Goal: Task Accomplishment & Management: Manage account settings

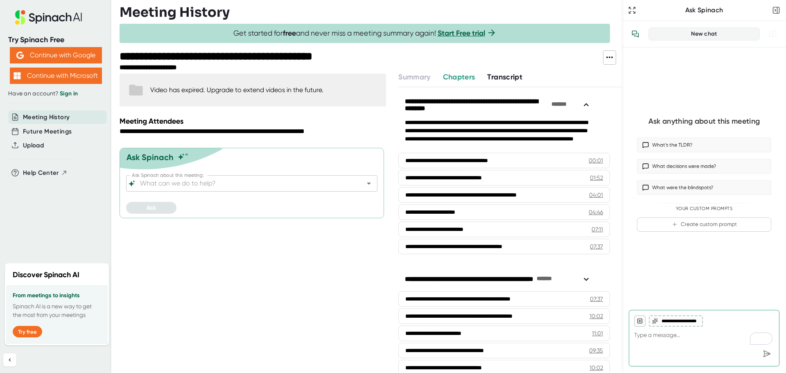
type textarea "x"
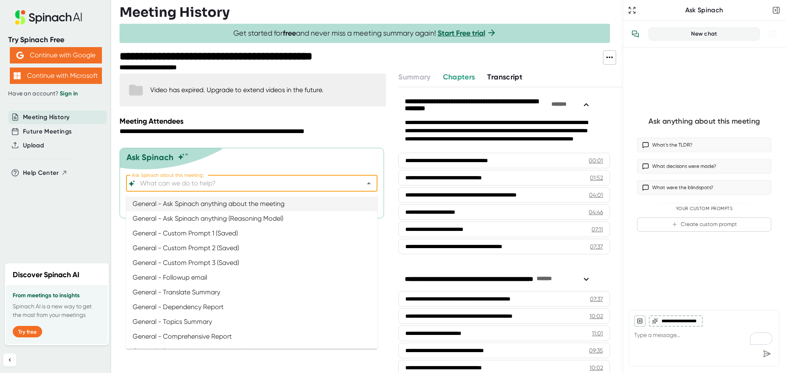
click at [170, 184] on input "Ask Spinach about this meeting:" at bounding box center [244, 183] width 213 height 11
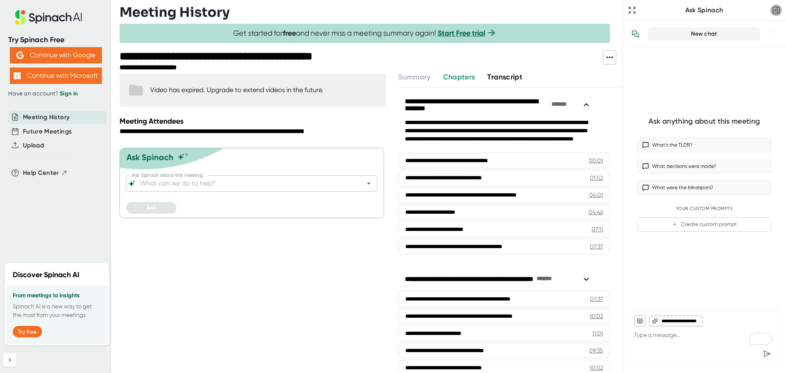
click at [778, 11] on icon "button" at bounding box center [777, 10] width 8 height 8
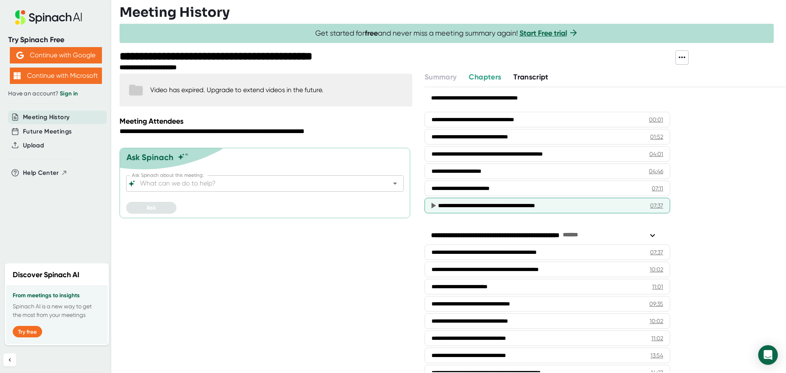
scroll to position [78, 0]
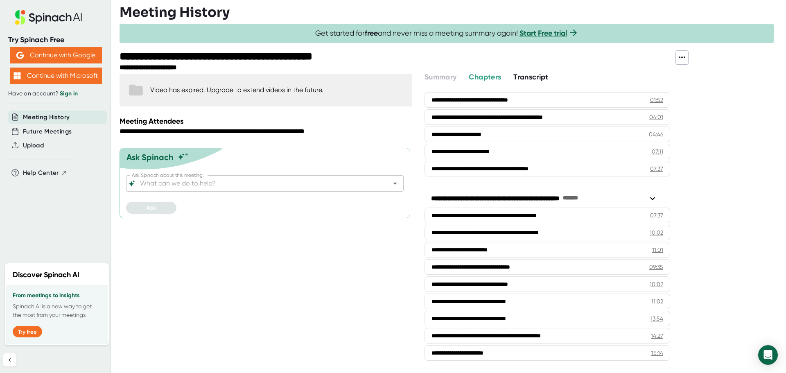
click at [530, 75] on span "Transcript" at bounding box center [531, 77] width 35 height 9
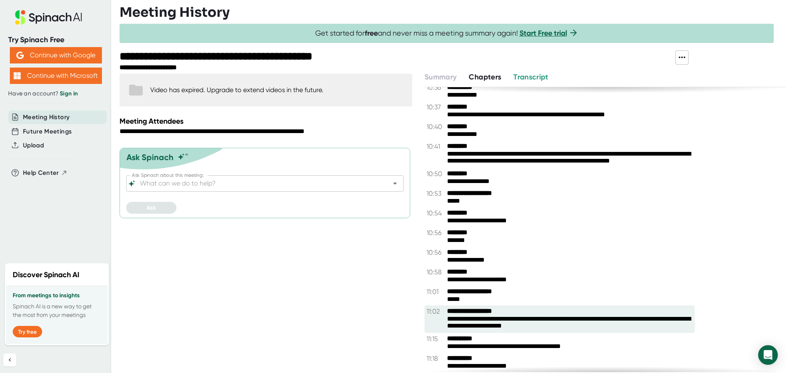
scroll to position [4096, 0]
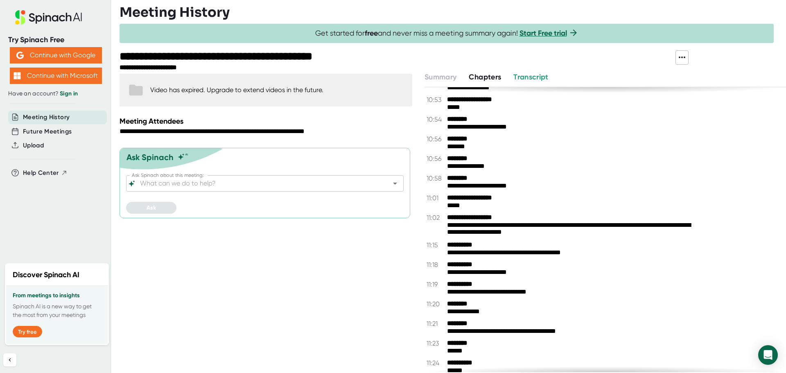
click at [71, 93] on link "Sign in" at bounding box center [69, 93] width 18 height 7
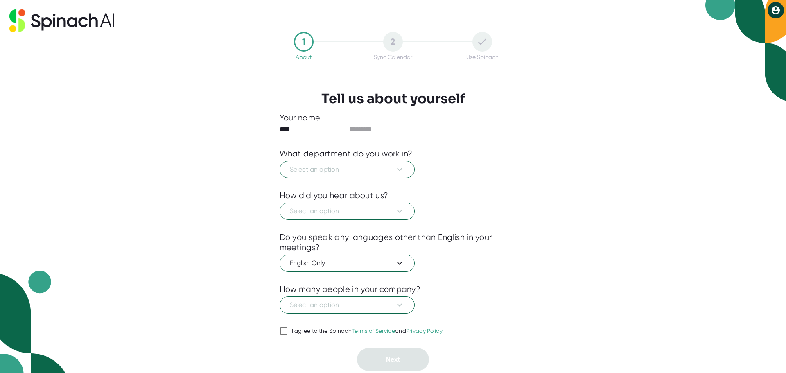
type input "****"
click at [396, 166] on icon at bounding box center [400, 170] width 10 height 10
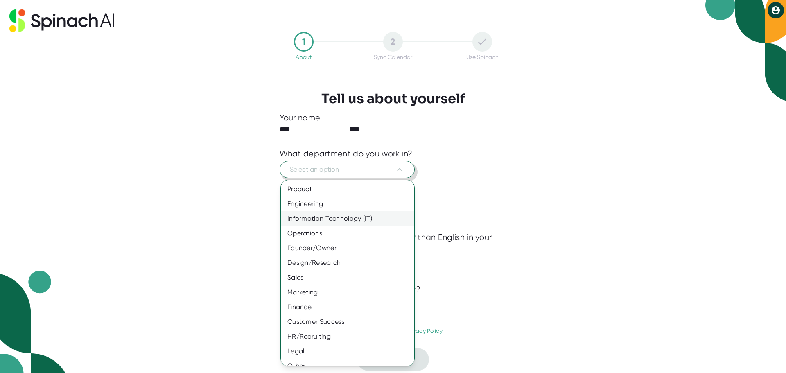
click at [358, 222] on div "Information Technology (IT)" at bounding box center [351, 218] width 140 height 15
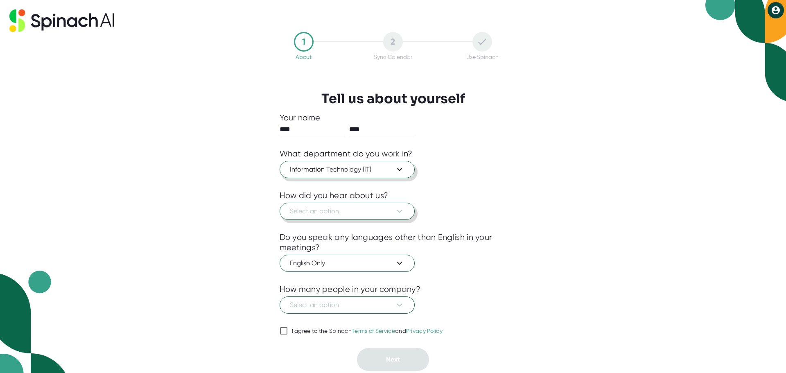
click at [358, 210] on span "Select an option" at bounding box center [347, 211] width 115 height 10
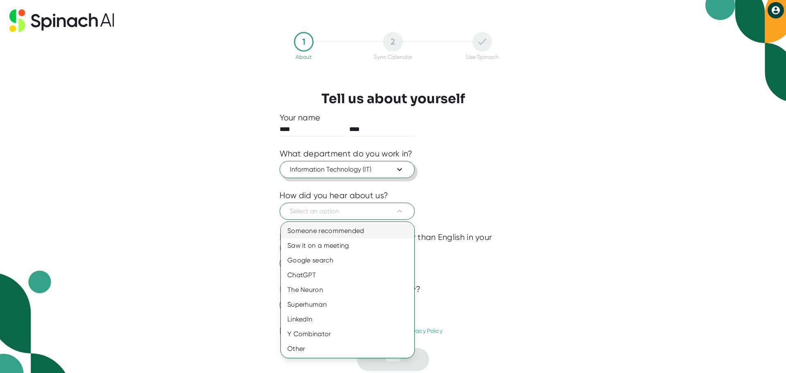
click at [356, 229] on div "Someone recommended" at bounding box center [348, 231] width 134 height 15
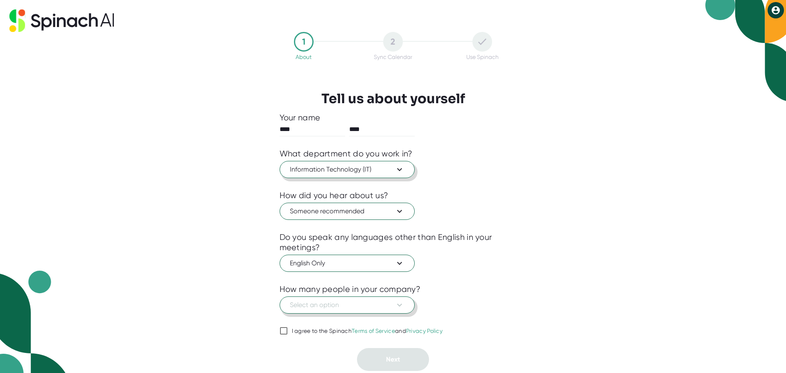
click at [397, 308] on icon at bounding box center [400, 305] width 10 height 10
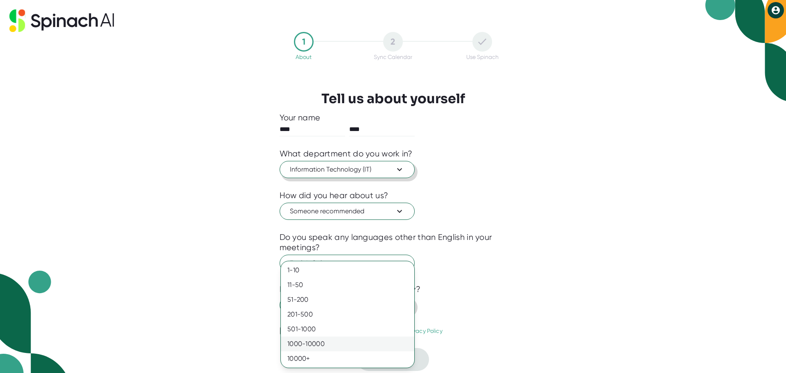
click at [310, 344] on div "1000-10000" at bounding box center [348, 344] width 134 height 15
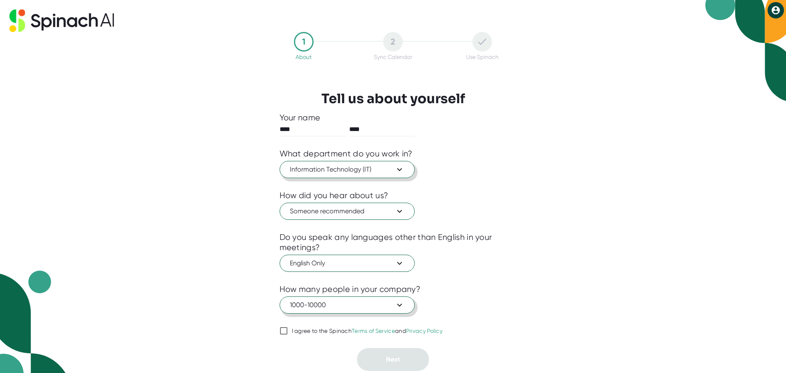
click at [283, 330] on input "I agree to the Spinach Terms of Service and Privacy Policy" at bounding box center [284, 331] width 8 height 10
checkbox input "true"
click at [390, 358] on span "Next" at bounding box center [393, 360] width 14 height 8
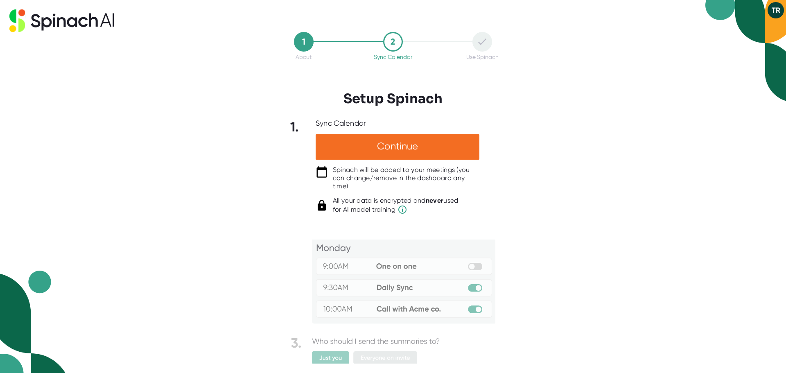
scroll to position [43, 0]
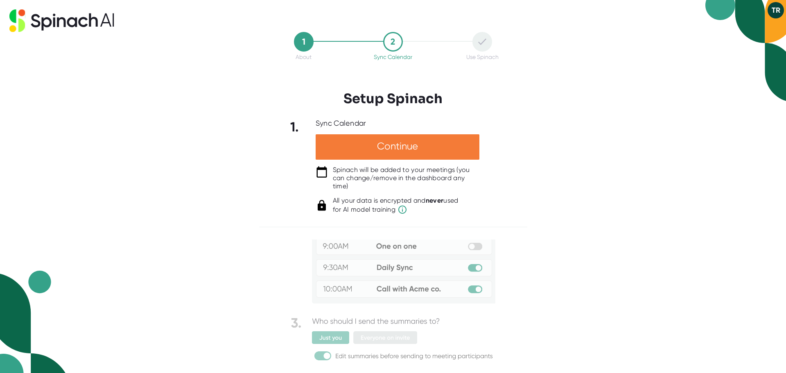
click at [394, 150] on div "Continue" at bounding box center [398, 146] width 164 height 25
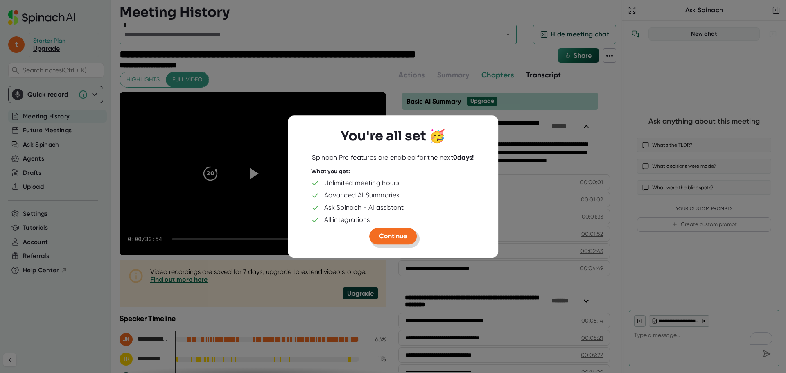
click at [394, 236] on span "Continue" at bounding box center [393, 236] width 28 height 8
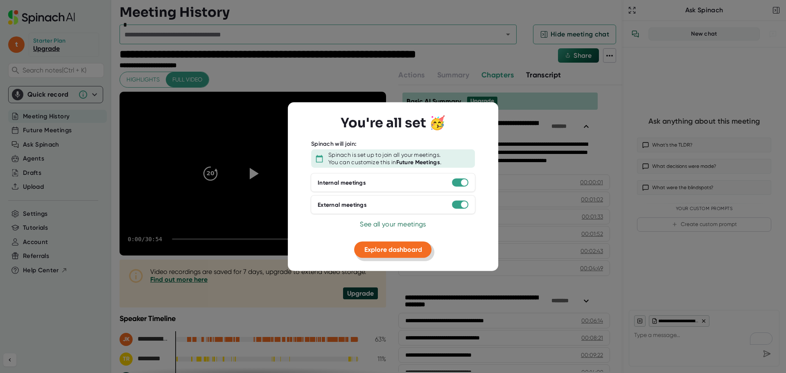
click at [388, 249] on span "Explore dashboard" at bounding box center [394, 250] width 58 height 8
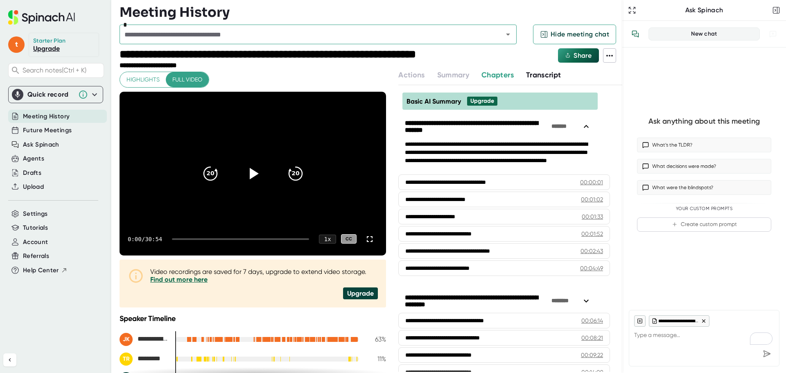
click at [48, 120] on span "Meeting History" at bounding box center [46, 116] width 47 height 9
click at [59, 118] on span "Meeting History" at bounding box center [46, 116] width 47 height 9
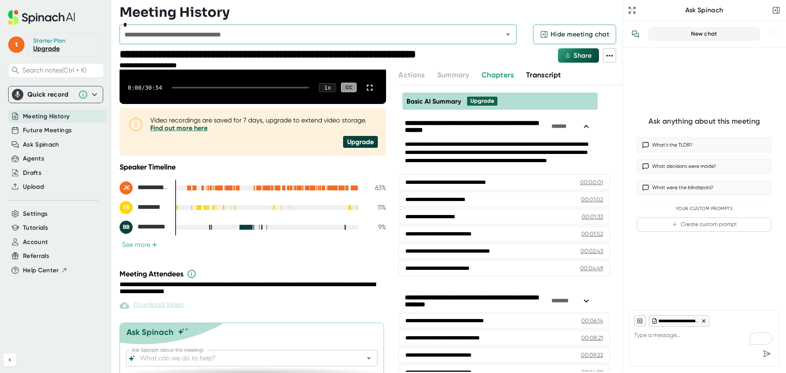
scroll to position [176, 0]
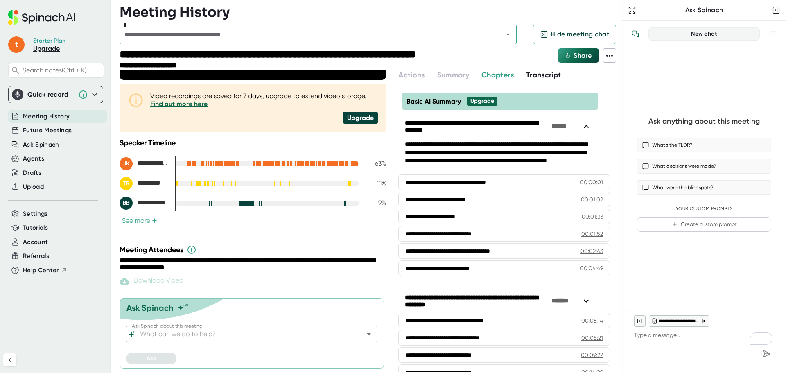
type textarea "x"
